Goal: Information Seeking & Learning: Learn about a topic

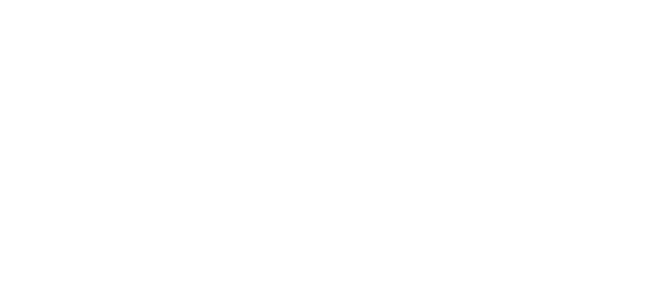
click at [146, 190] on div at bounding box center [332, 149] width 665 height 299
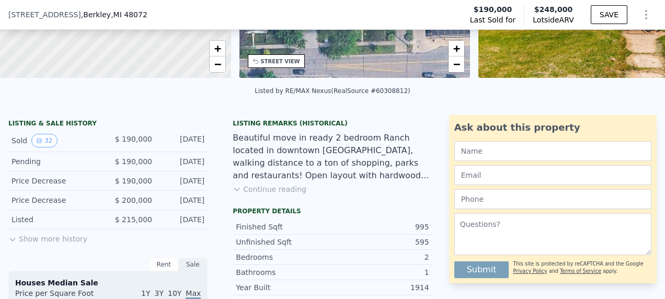
scroll to position [205, 0]
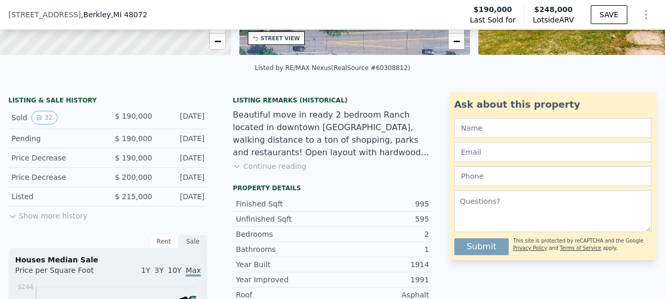
click at [71, 215] on button "Show more history" at bounding box center [47, 213] width 79 height 15
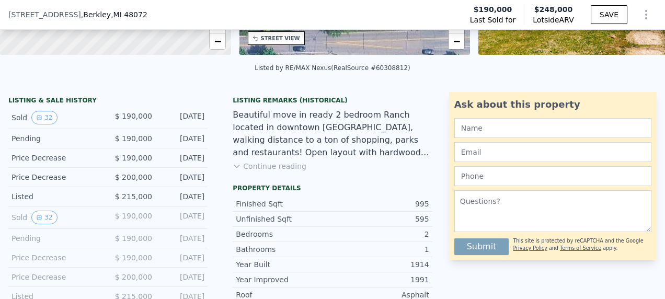
scroll to position [466, 0]
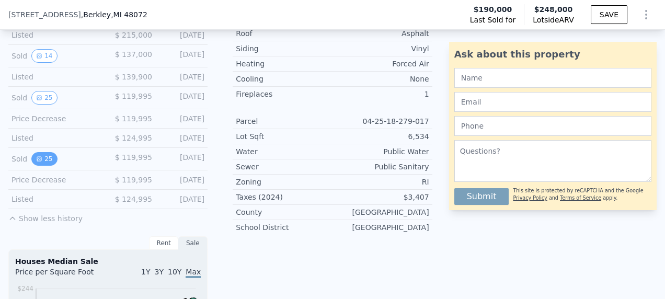
click at [43, 159] on button "25" at bounding box center [44, 159] width 26 height 14
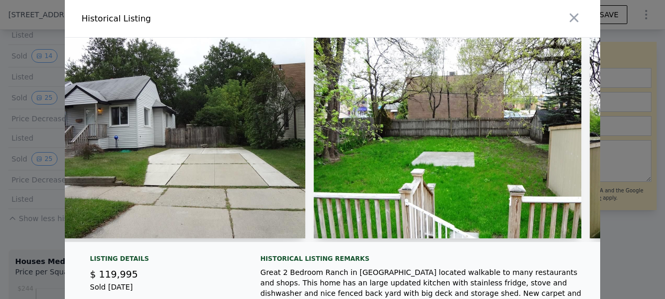
scroll to position [0, 5889]
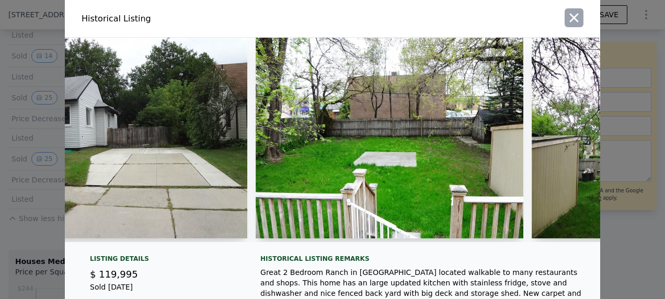
click at [576, 21] on icon "button" at bounding box center [574, 17] width 15 height 15
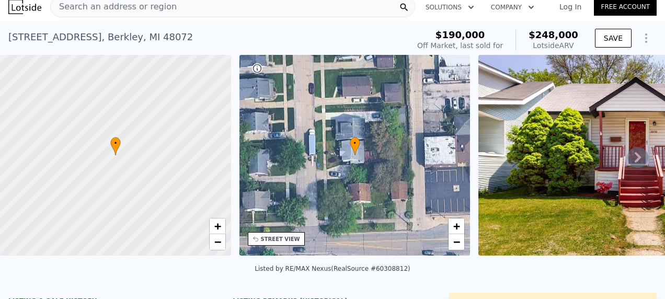
scroll to position [0, 0]
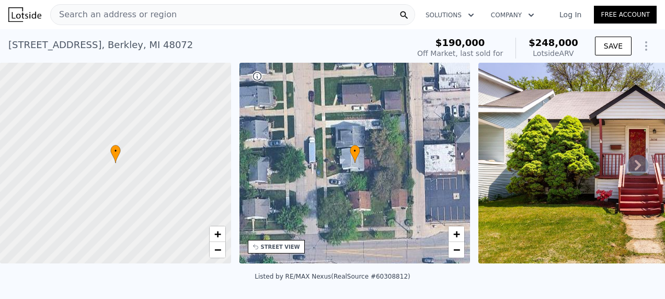
click at [187, 14] on div "Search an address or region" at bounding box center [232, 14] width 365 height 21
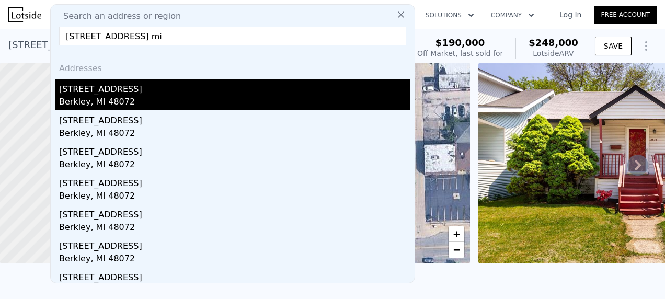
type input "[STREET_ADDRESS] mi"
click at [153, 93] on div "[STREET_ADDRESS]" at bounding box center [234, 87] width 351 height 17
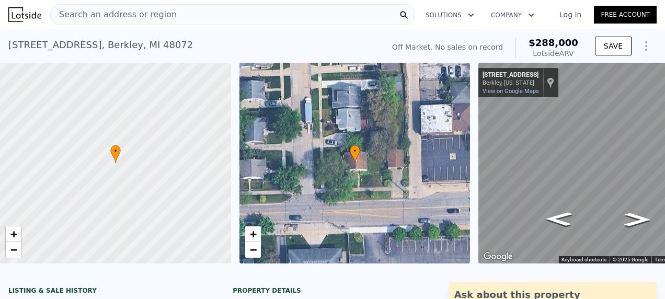
click at [178, 17] on div "Search an address or region" at bounding box center [232, 14] width 365 height 21
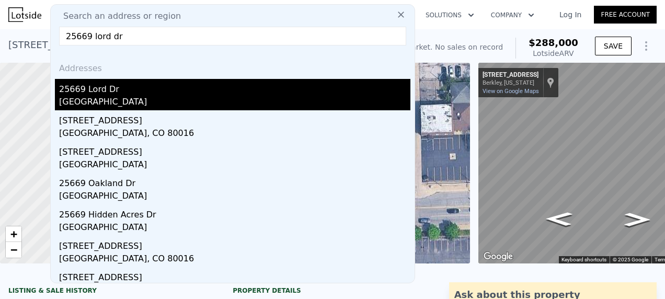
type input "25669 lord dr"
click at [181, 102] on div "[GEOGRAPHIC_DATA]" at bounding box center [234, 103] width 351 height 15
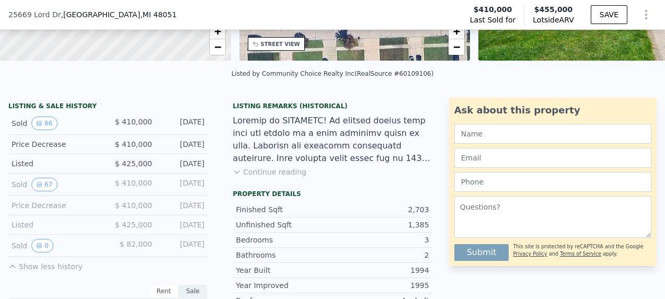
scroll to position [205, 0]
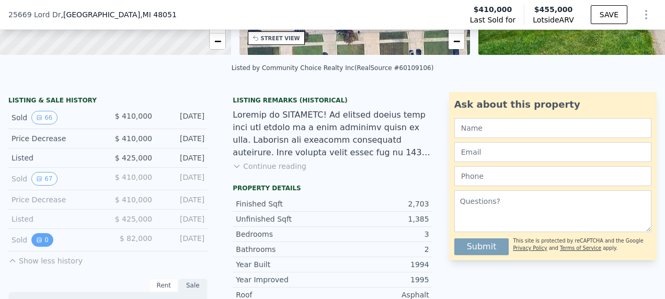
click at [45, 243] on button "0" at bounding box center [42, 240] width 22 height 14
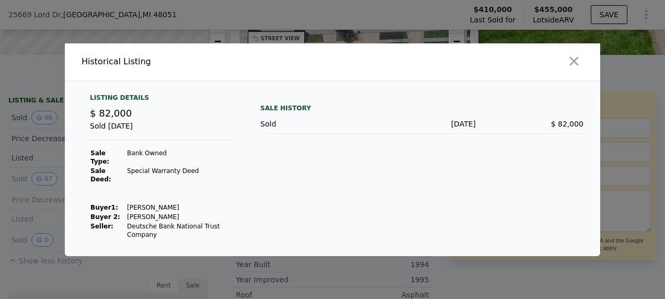
click at [95, 257] on div at bounding box center [332, 149] width 665 height 299
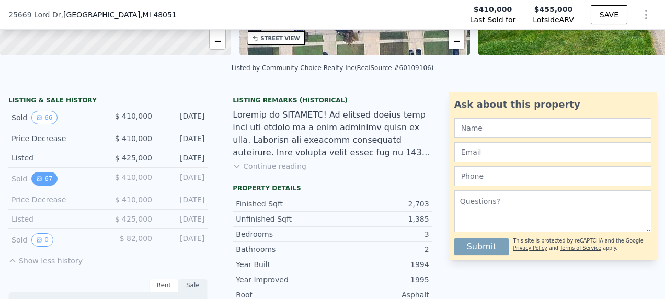
click at [44, 180] on button "67" at bounding box center [44, 179] width 26 height 14
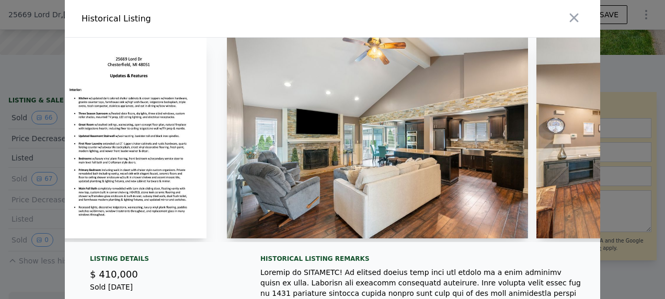
scroll to position [0, 2073]
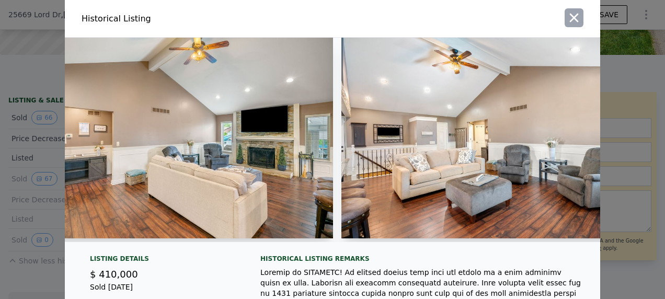
click at [573, 15] on icon "button" at bounding box center [574, 18] width 9 height 9
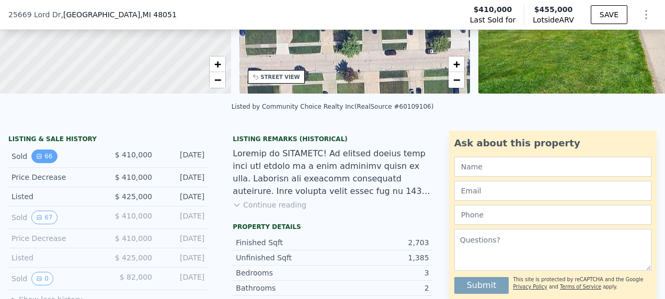
scroll to position [100, 0]
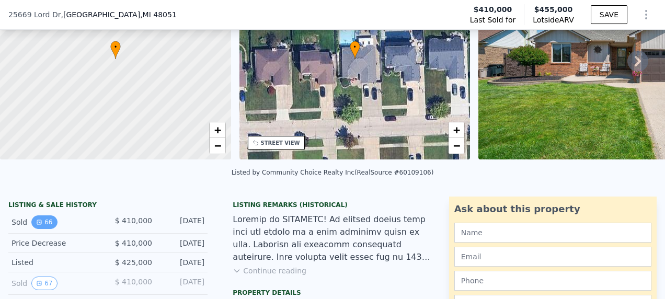
click at [48, 227] on button "66" at bounding box center [44, 222] width 26 height 14
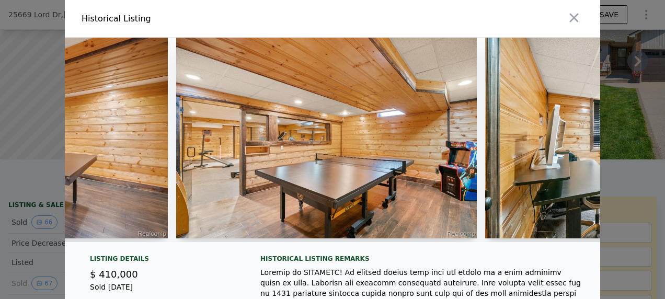
scroll to position [0, 12755]
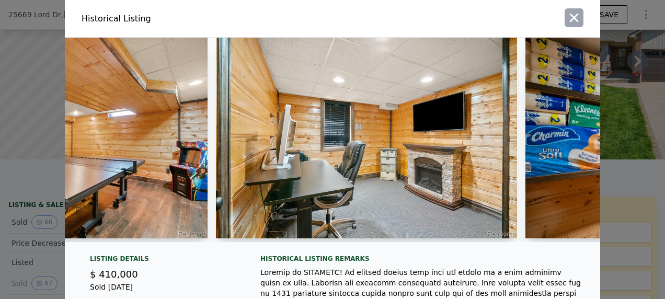
click at [571, 18] on icon "button" at bounding box center [574, 18] width 9 height 9
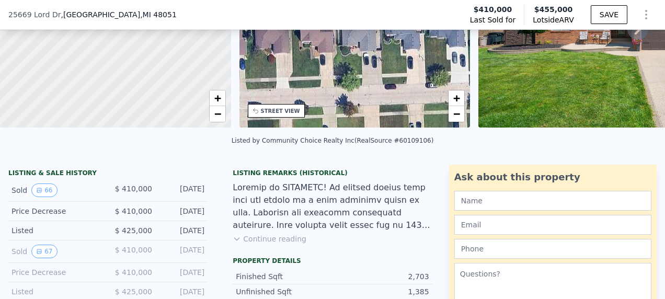
scroll to position [4, 0]
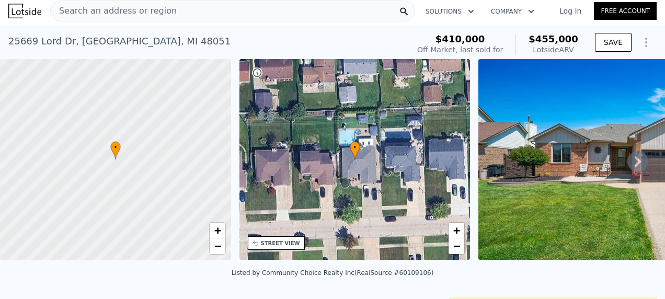
click at [187, 12] on div "Search an address or region" at bounding box center [232, 11] width 365 height 21
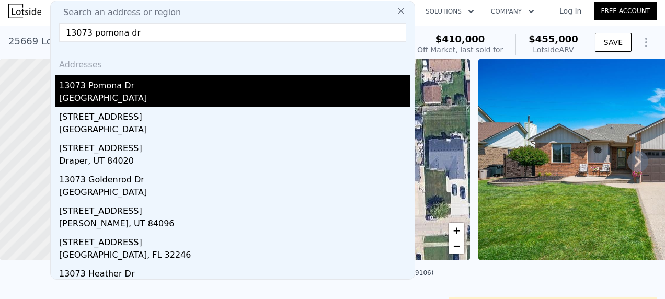
type input "13073 pomona dr"
click at [197, 91] on div "13073 Pomona Dr" at bounding box center [234, 83] width 351 height 17
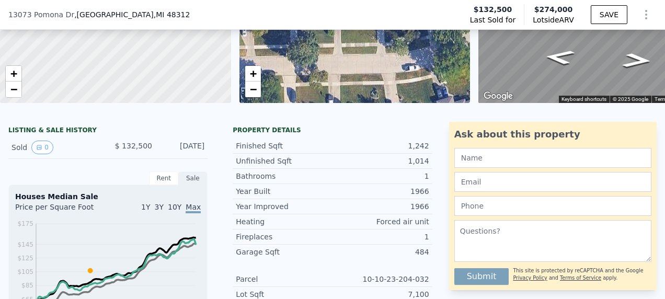
scroll to position [52, 0]
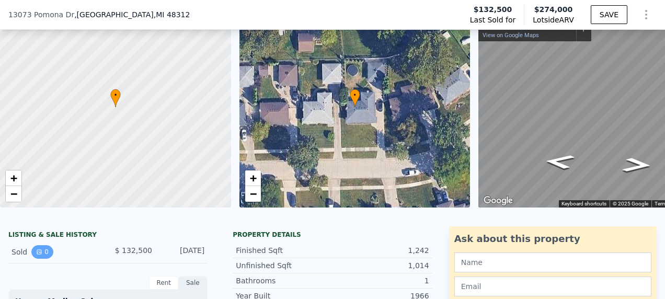
click at [44, 259] on button "0" at bounding box center [42, 252] width 22 height 14
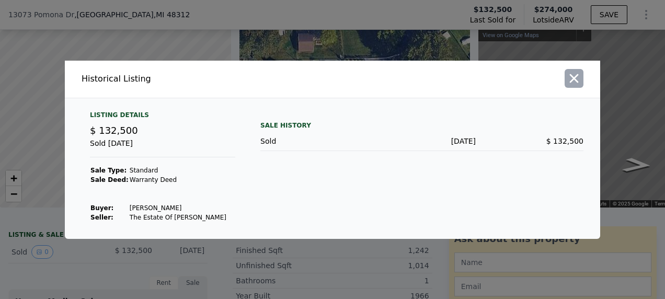
click at [578, 82] on icon "button" at bounding box center [574, 78] width 15 height 15
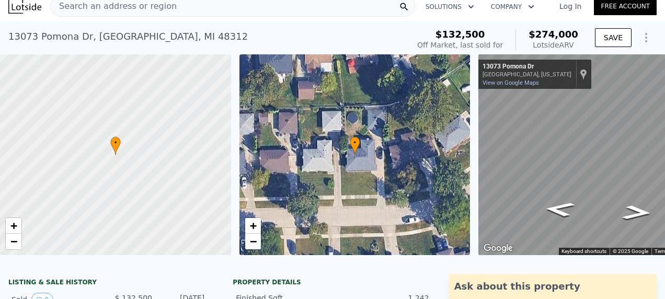
scroll to position [4, 0]
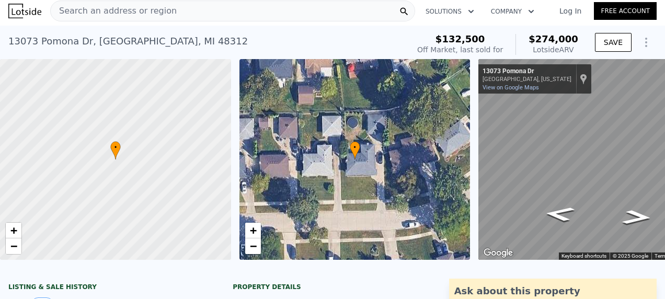
click at [256, 14] on div "Search an address or region" at bounding box center [232, 11] width 365 height 21
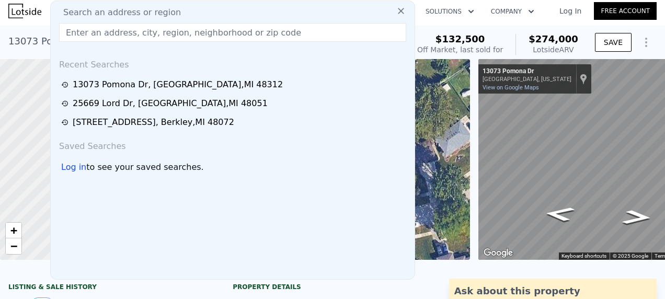
click at [252, 33] on input "text" at bounding box center [232, 32] width 347 height 19
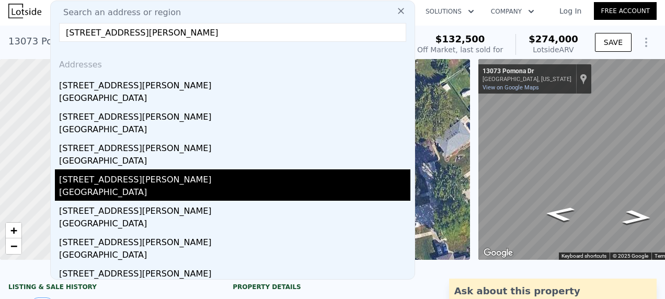
type input "[STREET_ADDRESS][PERSON_NAME]"
click at [126, 187] on div "[GEOGRAPHIC_DATA]" at bounding box center [234, 193] width 351 height 15
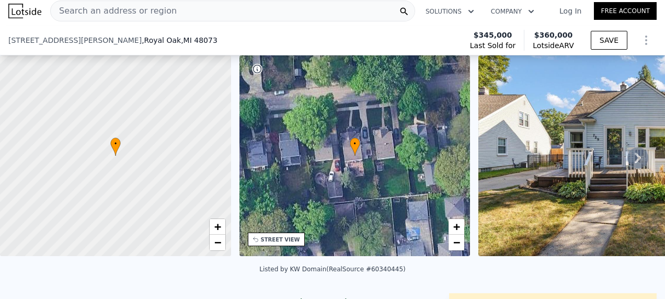
scroll to position [157, 0]
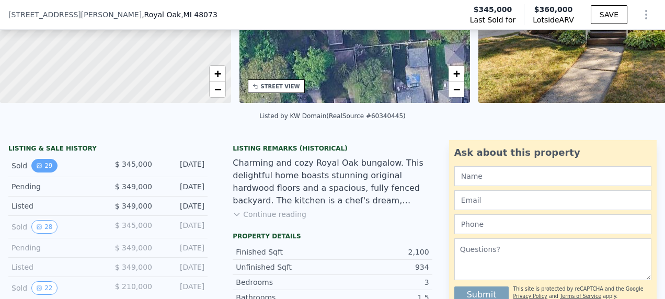
click at [36, 169] on icon "View historical data" at bounding box center [39, 166] width 6 height 6
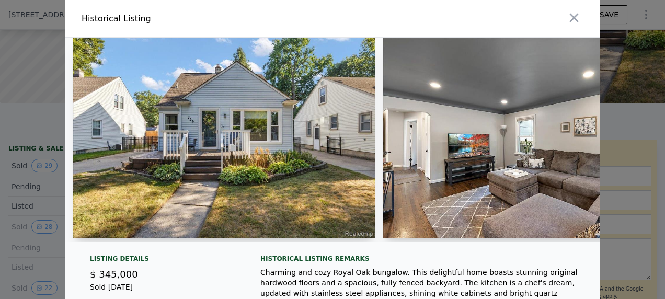
click at [50, 189] on div at bounding box center [332, 149] width 665 height 299
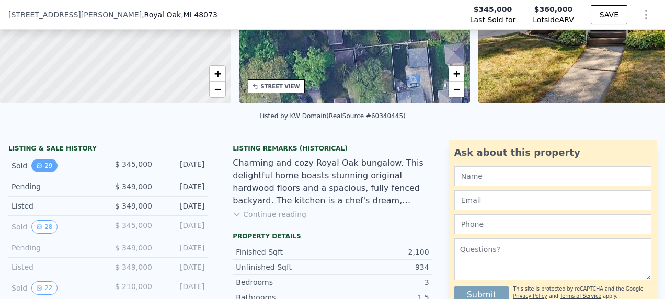
click at [49, 169] on button "29" at bounding box center [44, 166] width 26 height 14
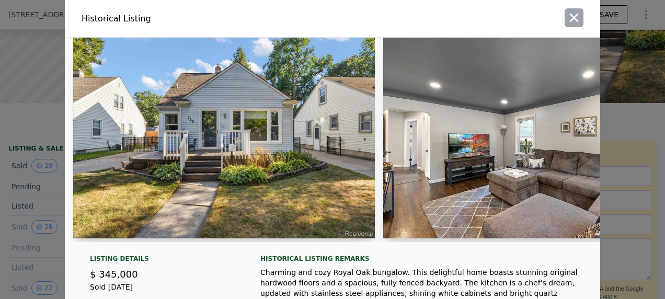
click at [571, 25] on button "button" at bounding box center [573, 17] width 19 height 19
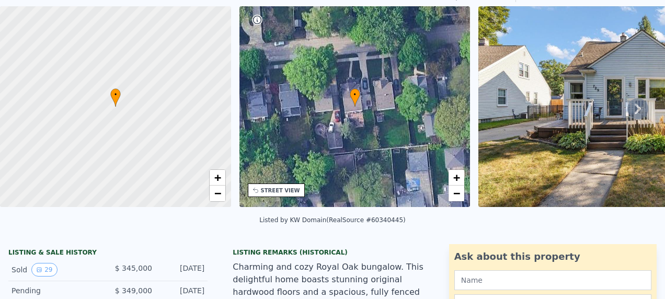
scroll to position [0, 0]
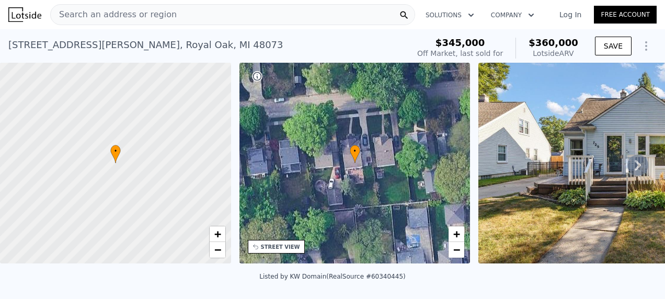
click at [147, 18] on span "Search an address or region" at bounding box center [114, 14] width 126 height 13
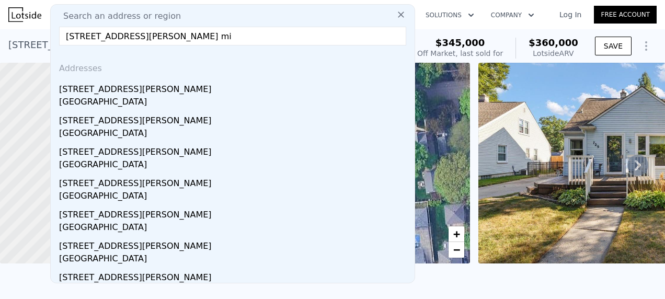
click at [184, 37] on input "[STREET_ADDRESS][PERSON_NAME] mi" at bounding box center [232, 36] width 347 height 19
type input "[STREET_ADDRESS][PERSON_NAME] mi"
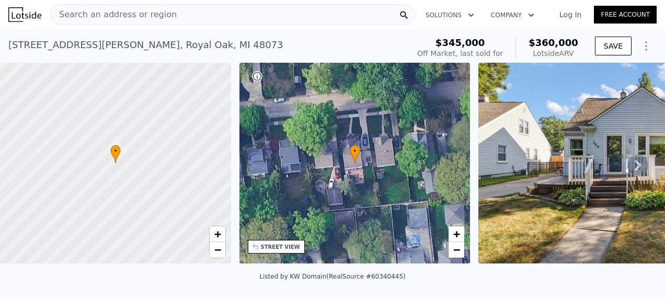
click at [422, 30] on div "[STREET_ADDRESS][PERSON_NAME] Sold [DATE] for $345k (~ARV $360k ) $345,000 Off …" at bounding box center [332, 45] width 665 height 33
type input "3"
type input "2"
type input "1107"
type input "1591"
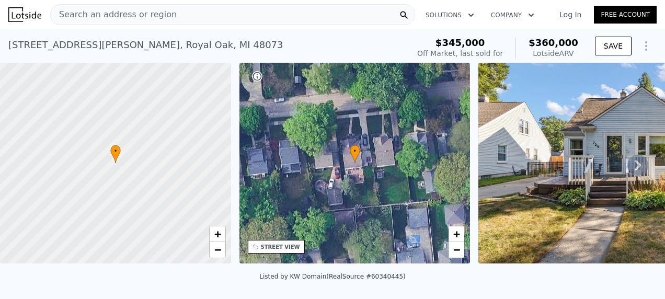
type input "7405.200000000001"
type input "9147.6"
type input "$ 274,000"
type input "4"
type input "$ 114,746"
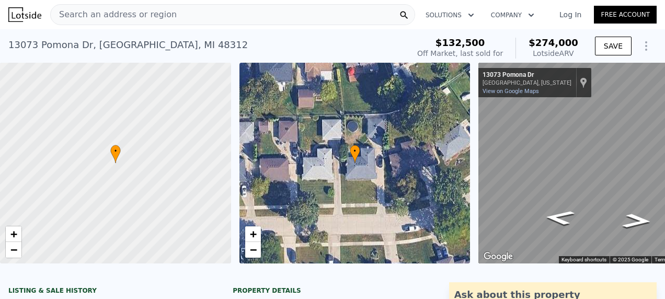
click at [138, 21] on div "Search an address or region" at bounding box center [114, 15] width 126 height 20
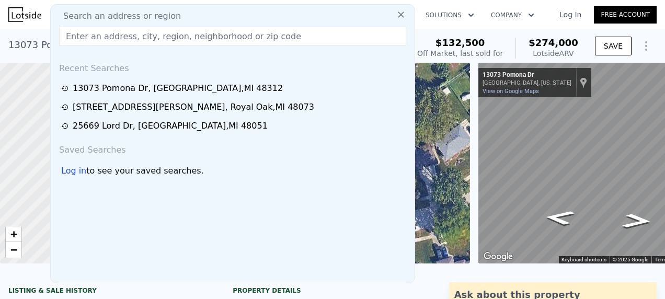
click at [138, 36] on input "text" at bounding box center [232, 36] width 347 height 19
